Goal: Task Accomplishment & Management: Manage account settings

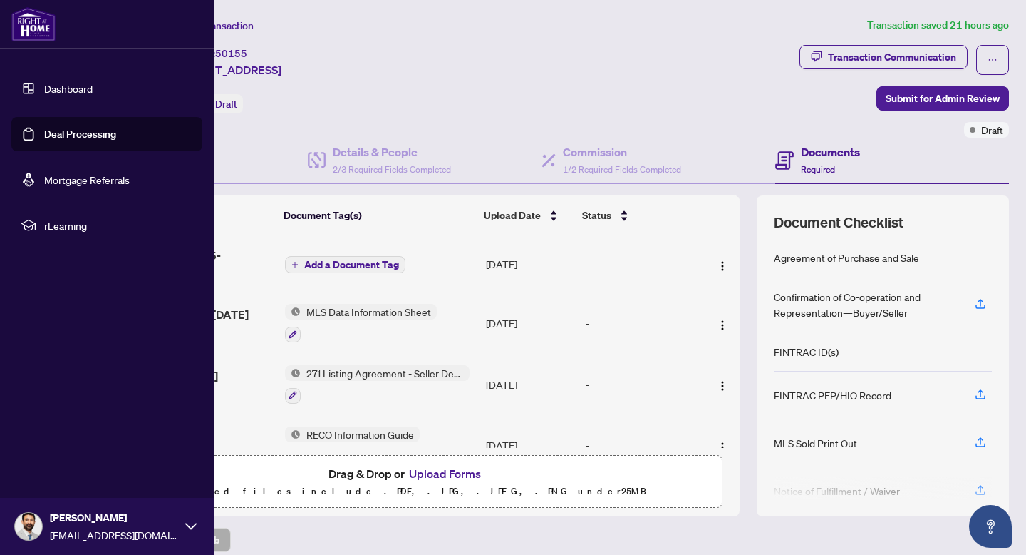
click at [93, 86] on link "Dashboard" at bounding box center [68, 88] width 48 height 13
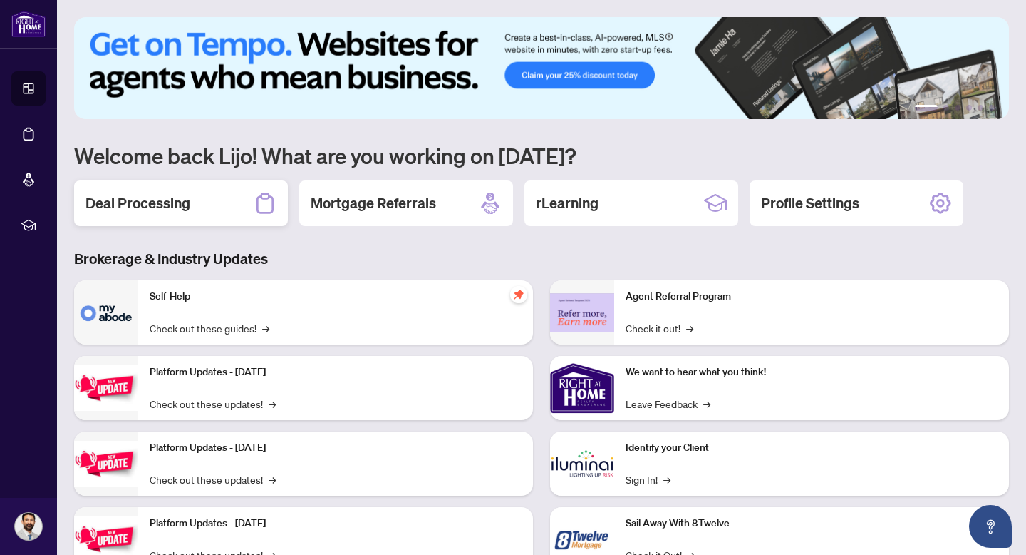
click at [140, 199] on h2 "Deal Processing" at bounding box center [138, 203] width 105 height 20
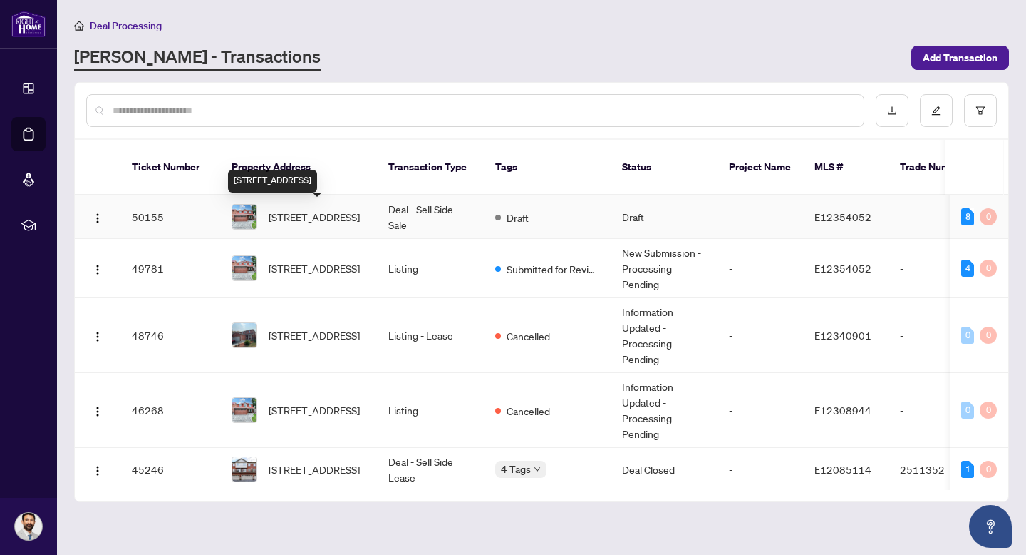
click at [358, 220] on span "[STREET_ADDRESS]" at bounding box center [314, 217] width 91 height 16
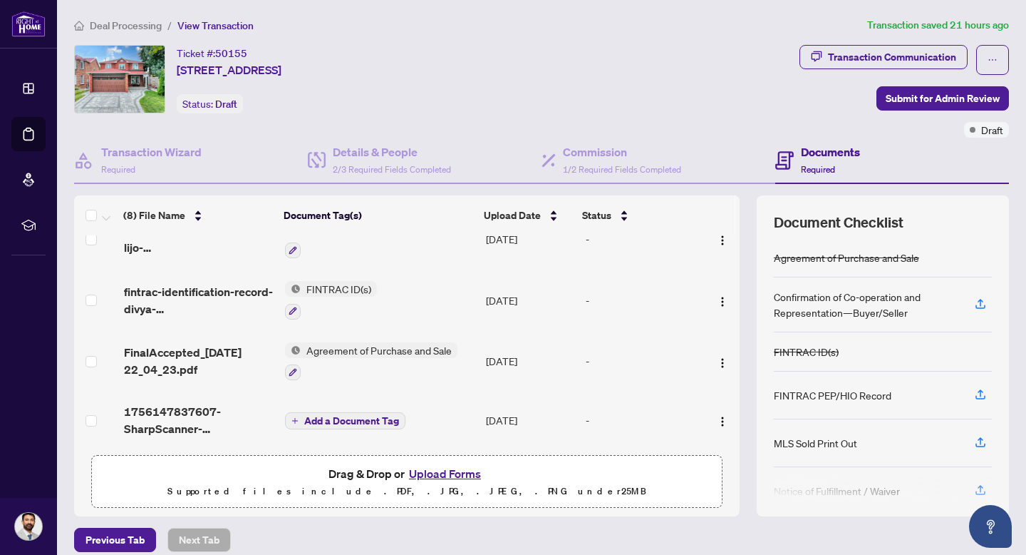
scroll to position [63, 0]
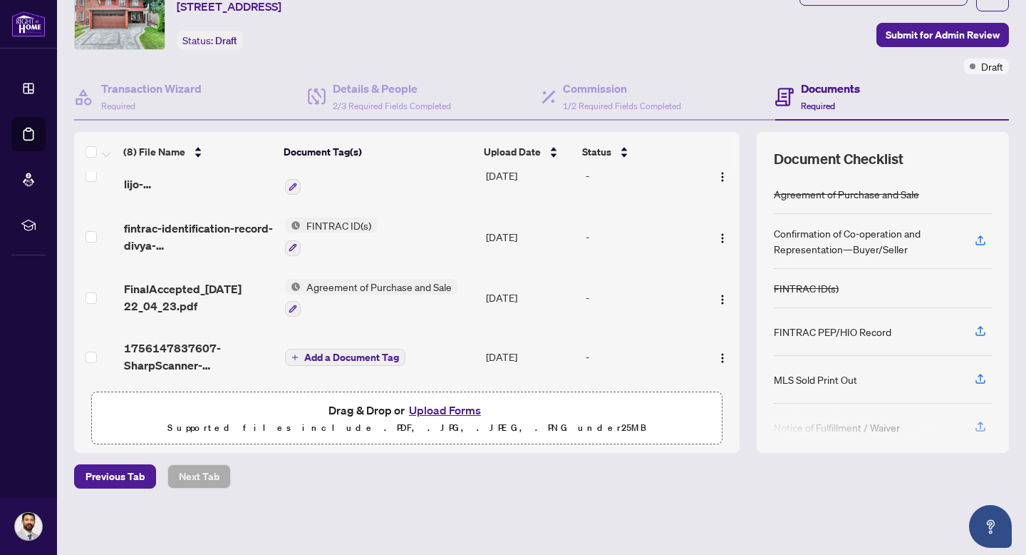
click at [463, 407] on button "Upload Forms" at bounding box center [445, 410] width 81 height 19
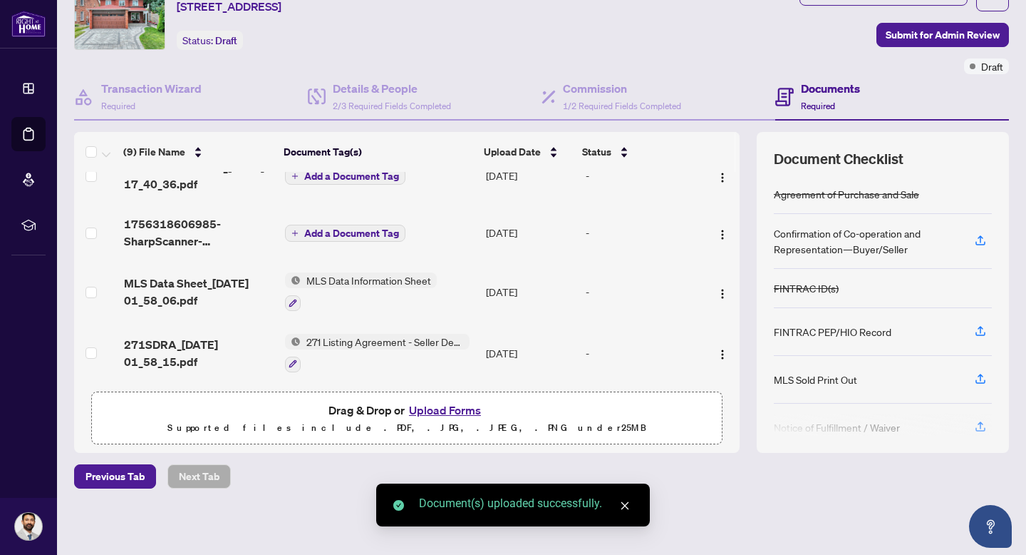
scroll to position [0, 0]
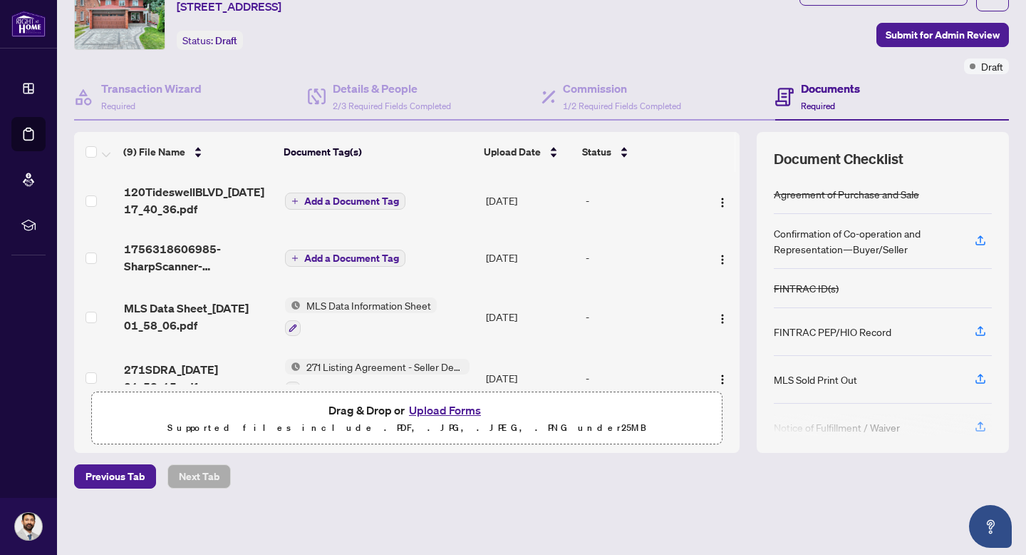
click at [329, 198] on span "Add a Document Tag" at bounding box center [351, 201] width 95 height 10
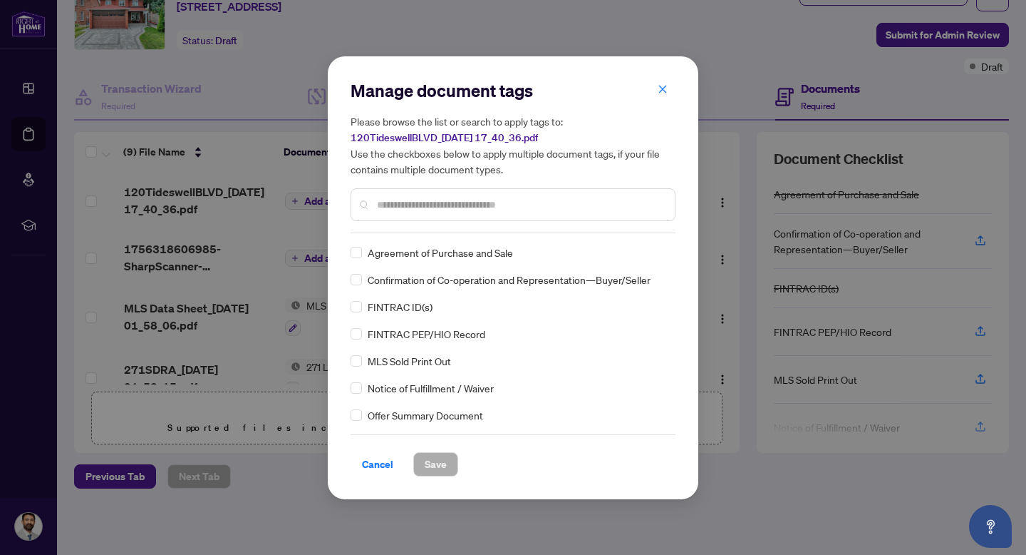
click at [407, 212] on div at bounding box center [513, 204] width 325 height 33
click at [408, 202] on input "text" at bounding box center [520, 205] width 287 height 16
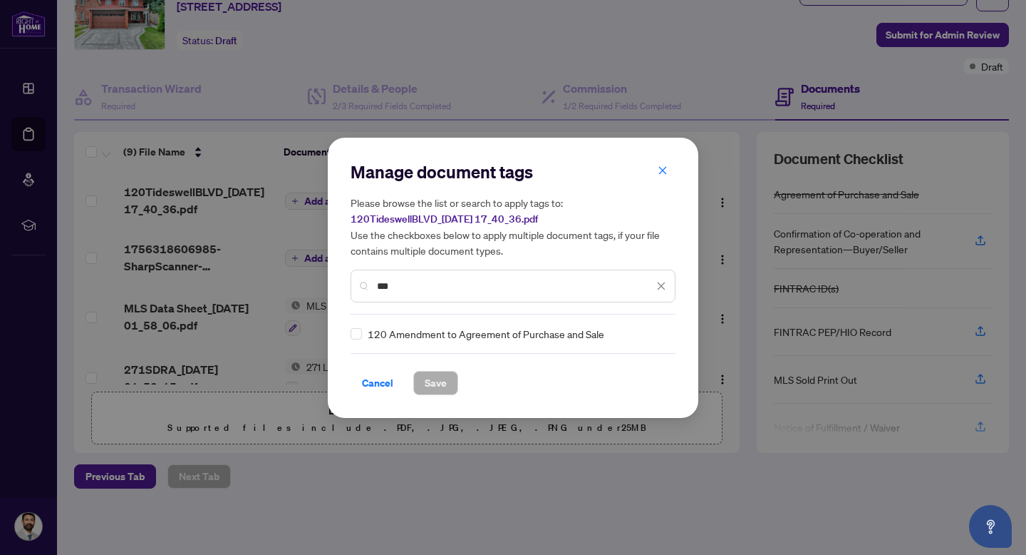
type input "***"
click at [436, 380] on span "Save" at bounding box center [436, 382] width 22 height 23
